Goal: Task Accomplishment & Management: Use online tool/utility

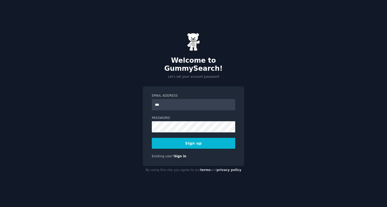
type input "**********"
click at [135, 125] on div "**********" at bounding box center [193, 103] width 387 height 207
click at [203, 143] on button "Sign up" at bounding box center [193, 143] width 83 height 11
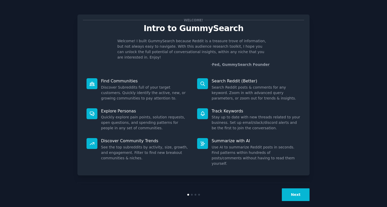
click at [287, 189] on button "Next" at bounding box center [296, 194] width 28 height 13
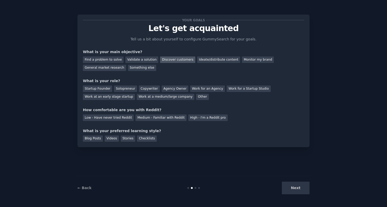
click at [169, 57] on div "Discover customers" at bounding box center [177, 59] width 35 height 6
click at [118, 90] on div "Solopreneur" at bounding box center [125, 88] width 23 height 6
click at [146, 119] on div "Medium - Familiar with Reddit" at bounding box center [160, 117] width 51 height 6
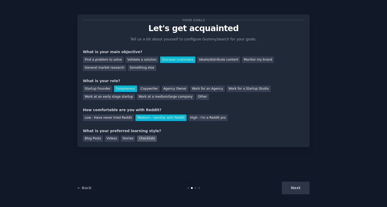
click at [141, 139] on div "Checklists" at bounding box center [147, 138] width 20 height 6
click at [292, 186] on button "Next" at bounding box center [296, 187] width 28 height 13
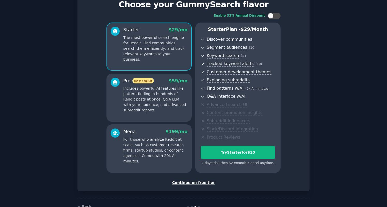
scroll to position [24, 0]
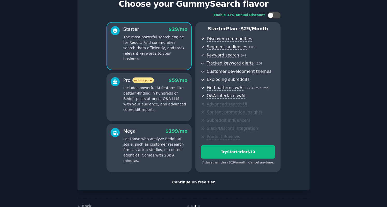
click at [188, 181] on div "Continue on free tier" at bounding box center [193, 181] width 221 height 5
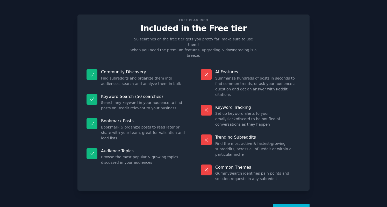
click at [295, 203] on button "Let's Go!" at bounding box center [291, 209] width 36 height 13
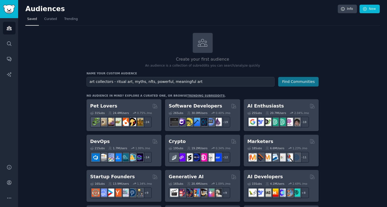
type input "art collectors - ritual art, myths, nfts, powerful, meaningful art"
click at [291, 81] on button "Find Communities" at bounding box center [298, 82] width 40 height 10
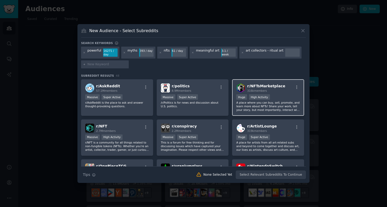
drag, startPoint x: 296, startPoint y: 87, endPoint x: 288, endPoint y: 89, distance: 8.2
click at [288, 89] on div "r/ NFTsMarketplace 316k members" at bounding box center [268, 87] width 64 height 9
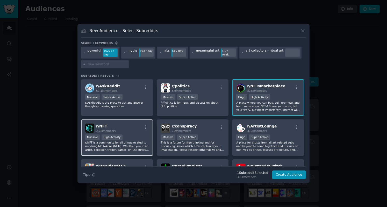
click at [139, 124] on div "r/ NFT 2.7M members" at bounding box center [117, 127] width 64 height 9
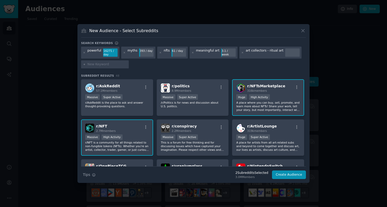
click at [111, 64] on input "text" at bounding box center [106, 64] width 39 height 5
type input "art collectors"
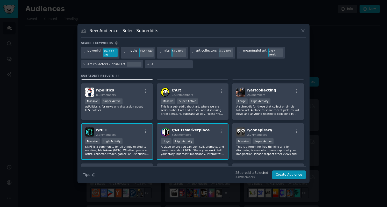
scroll to position [36, 0]
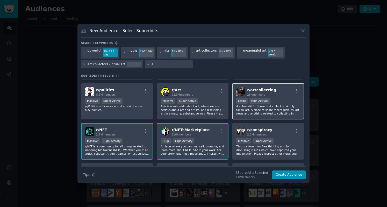
type input "a"
click at [268, 90] on span "r/ artcollecting" at bounding box center [261, 90] width 29 height 4
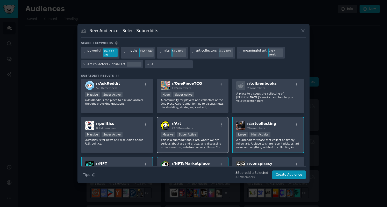
scroll to position [0, 0]
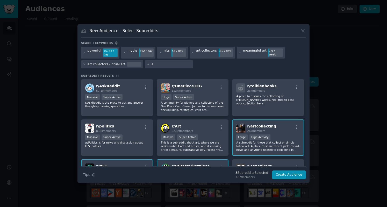
click at [151, 63] on input "a" at bounding box center [170, 64] width 39 height 5
type input "[DEMOGRAPHIC_DATA] rituals"
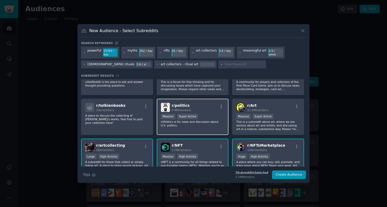
scroll to position [21, 0]
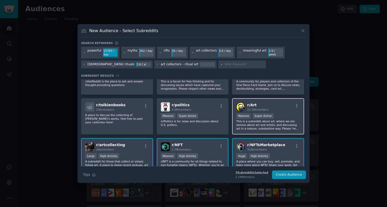
click at [278, 109] on div "r/ Art 22.3M members" at bounding box center [268, 106] width 64 height 9
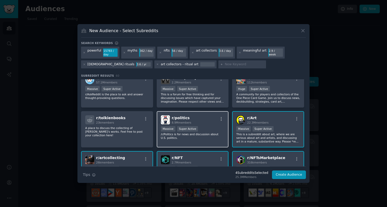
scroll to position [0, 0]
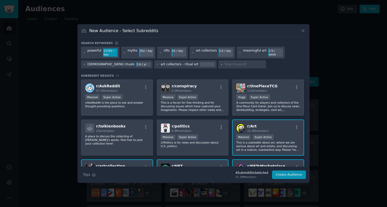
click at [225, 65] on input "text" at bounding box center [244, 64] width 39 height 5
type input "meaningful art buyers"
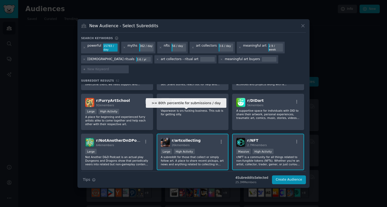
scroll to position [111, 0]
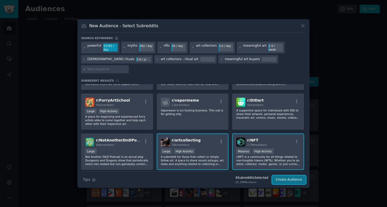
click at [283, 175] on button "Create Audience" at bounding box center [289, 179] width 34 height 9
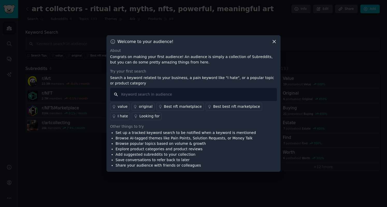
click at [152, 95] on input "text" at bounding box center [193, 94] width 167 height 13
type input "collect art"
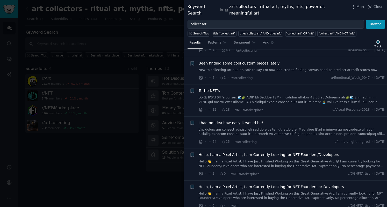
scroll to position [724, 0]
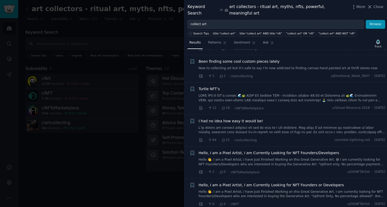
click at [266, 126] on link at bounding box center [292, 130] width 187 height 9
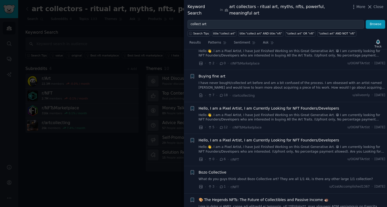
scroll to position [1274, 0]
